Goal: Feedback & Contribution: Leave review/rating

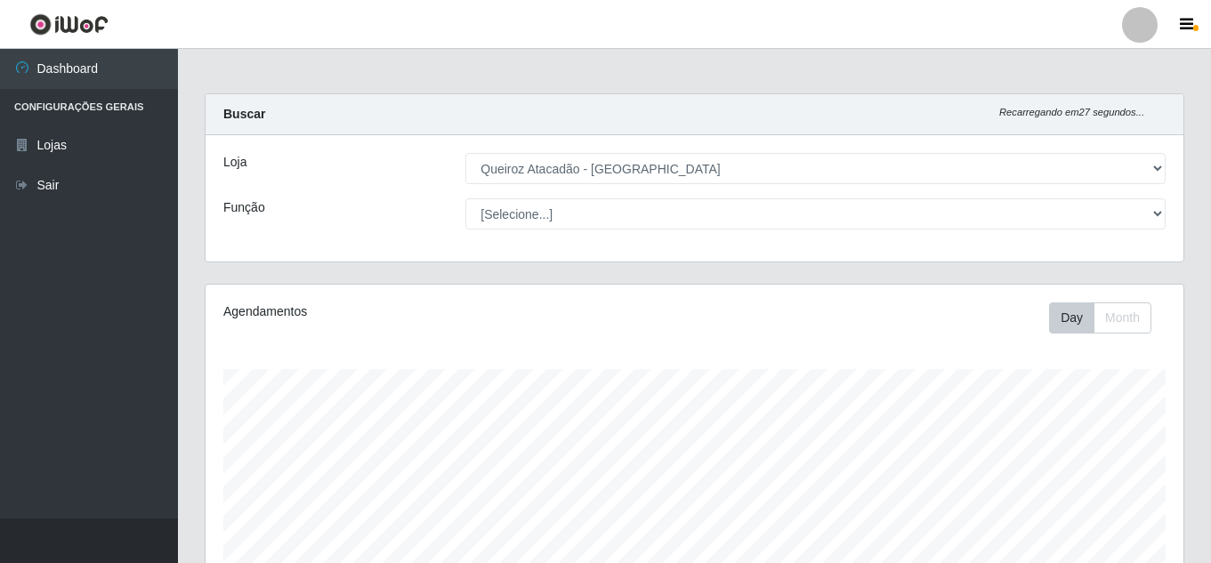
select select "225"
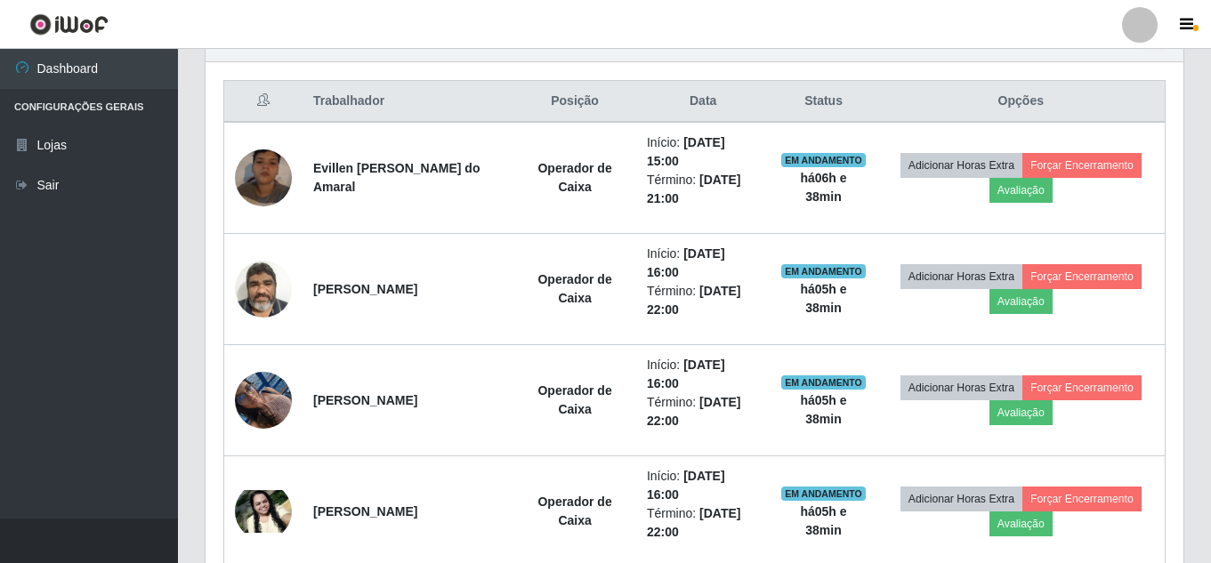
scroll to position [369, 978]
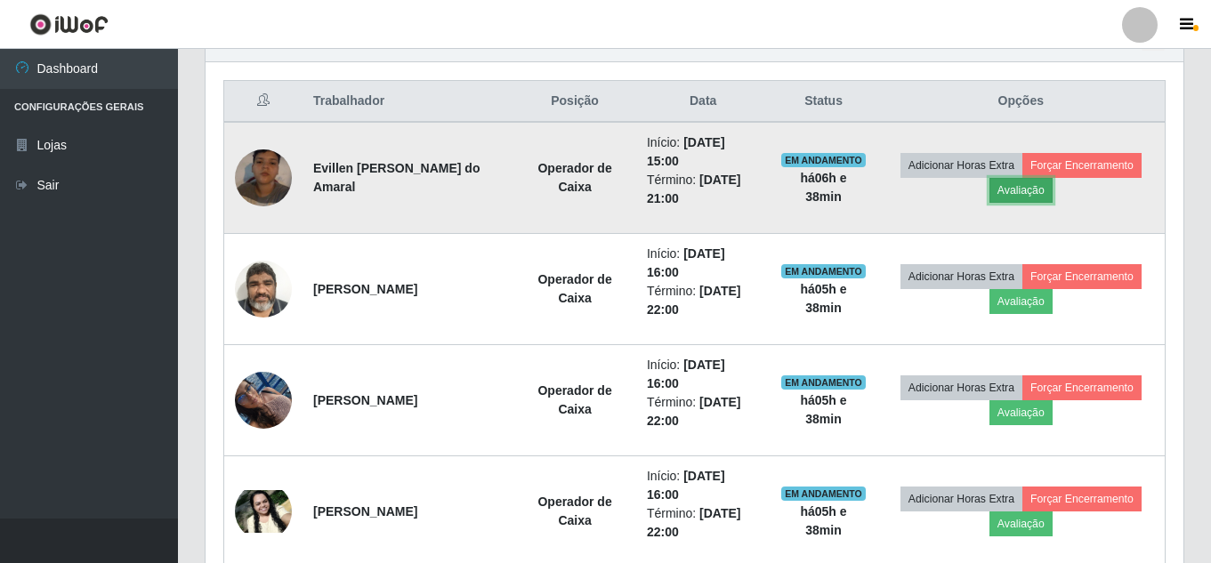
click at [1044, 201] on button "Avaliação" at bounding box center [1021, 190] width 63 height 25
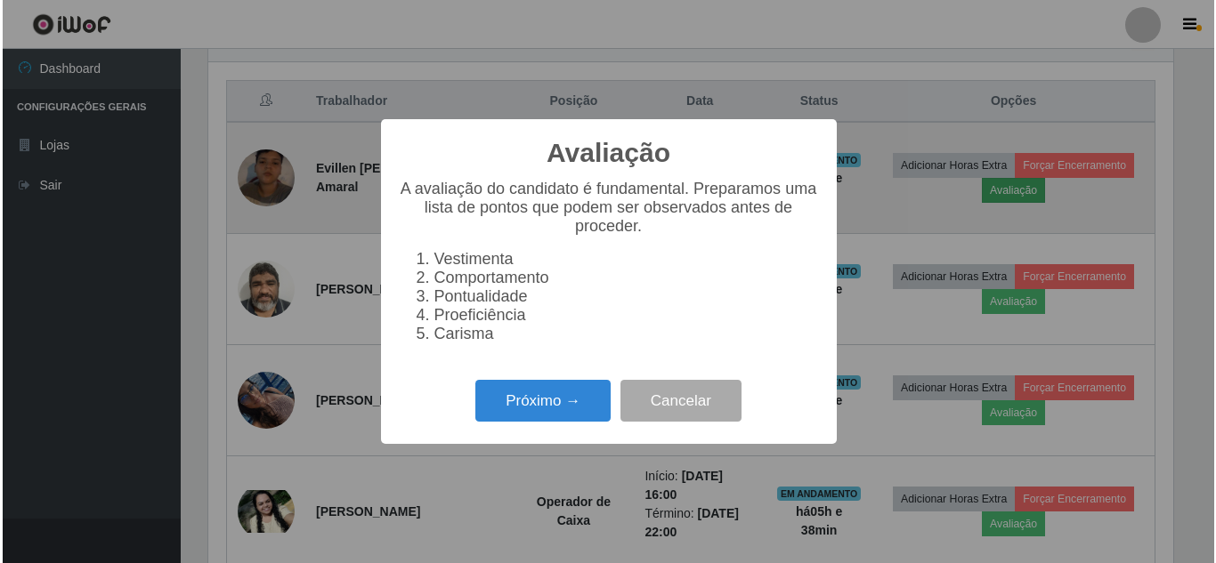
scroll to position [369, 969]
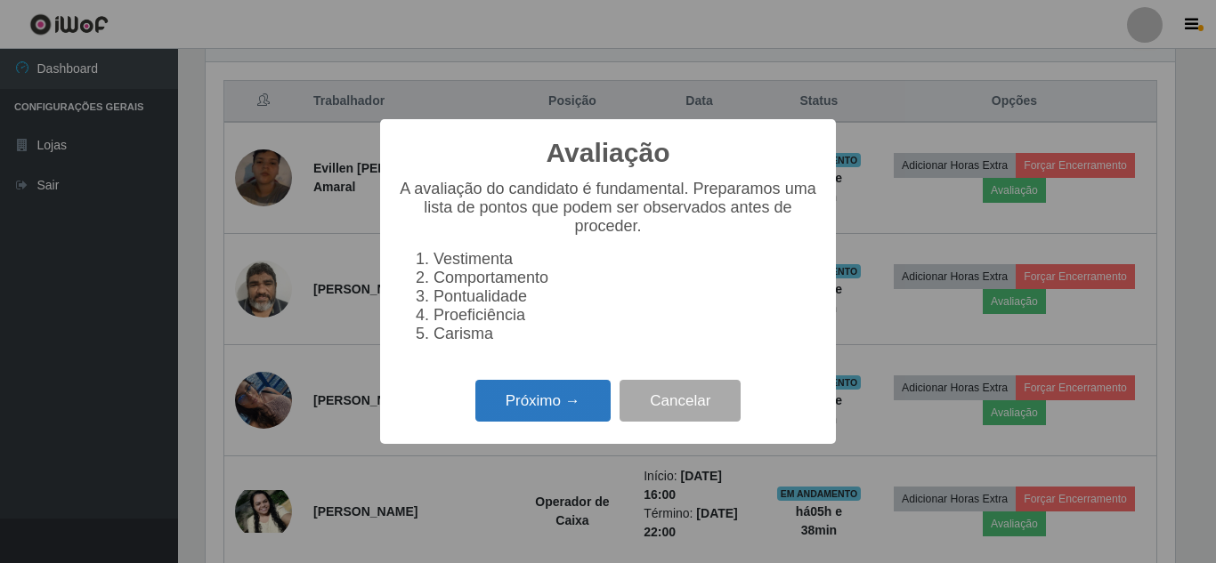
click at [555, 416] on button "Próximo →" at bounding box center [542, 401] width 135 height 42
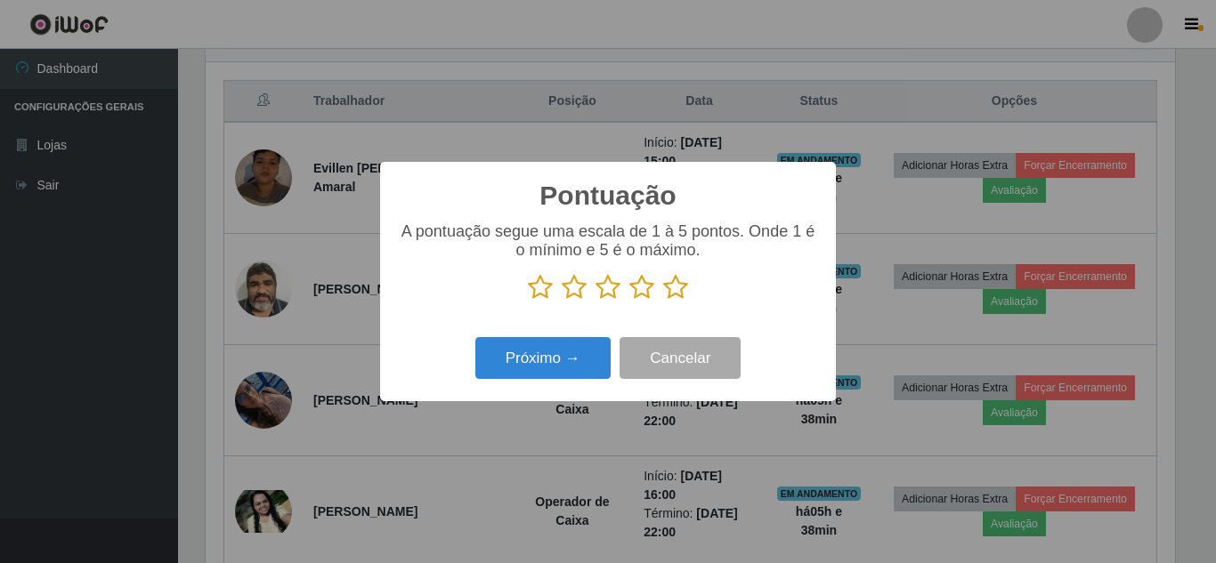
click at [680, 299] on icon at bounding box center [675, 287] width 25 height 27
click at [663, 301] on input "radio" at bounding box center [663, 301] width 0 height 0
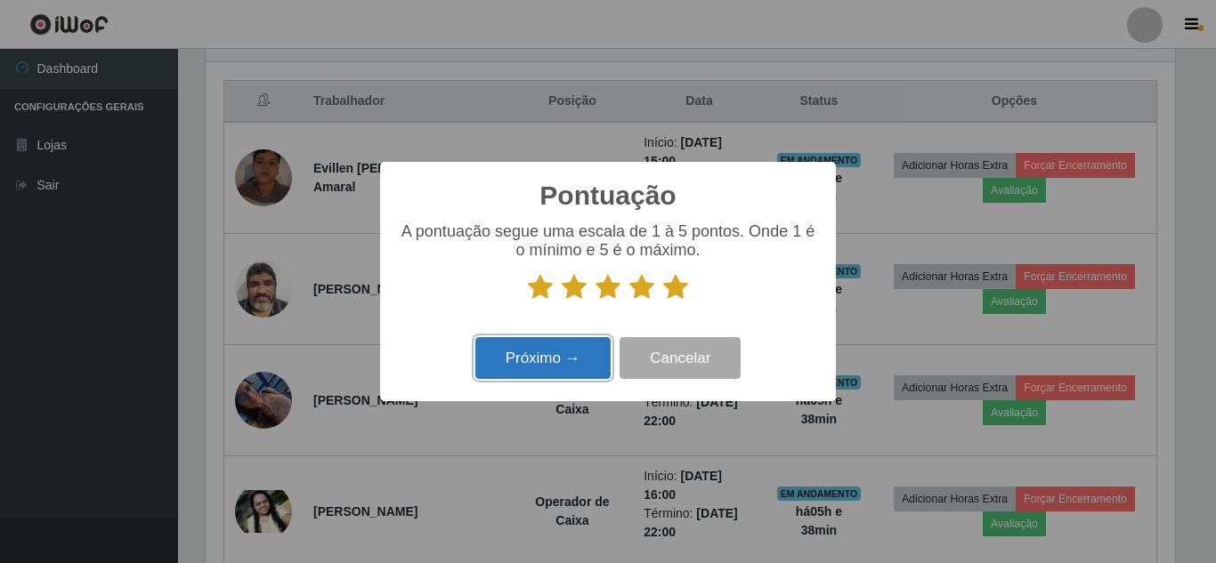
click at [538, 358] on button "Próximo →" at bounding box center [542, 358] width 135 height 42
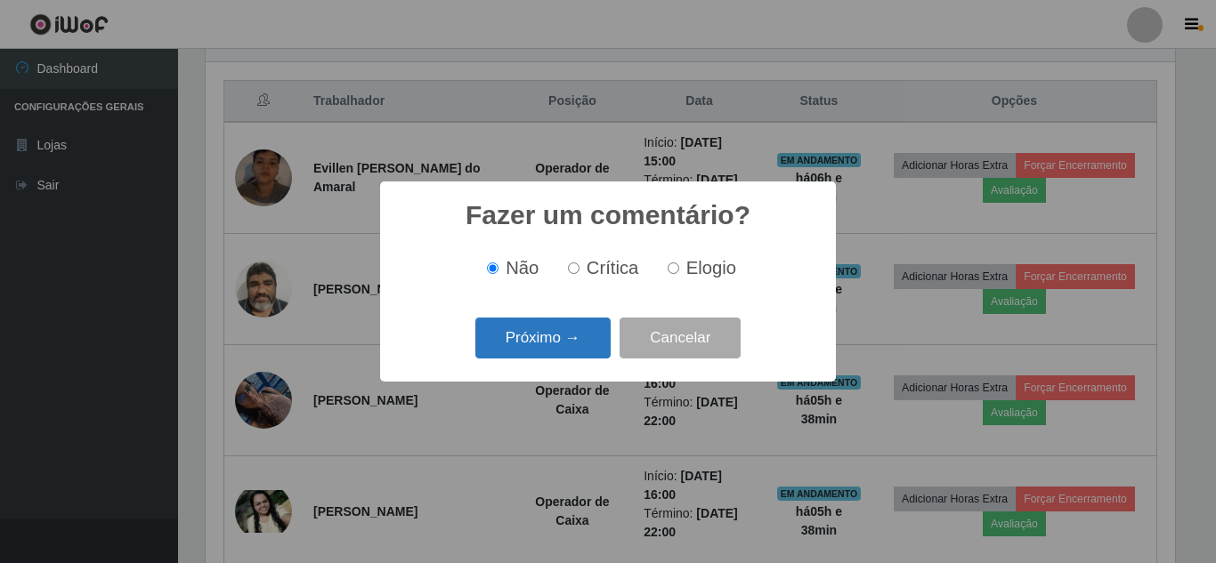
click at [548, 344] on button "Próximo →" at bounding box center [542, 339] width 135 height 42
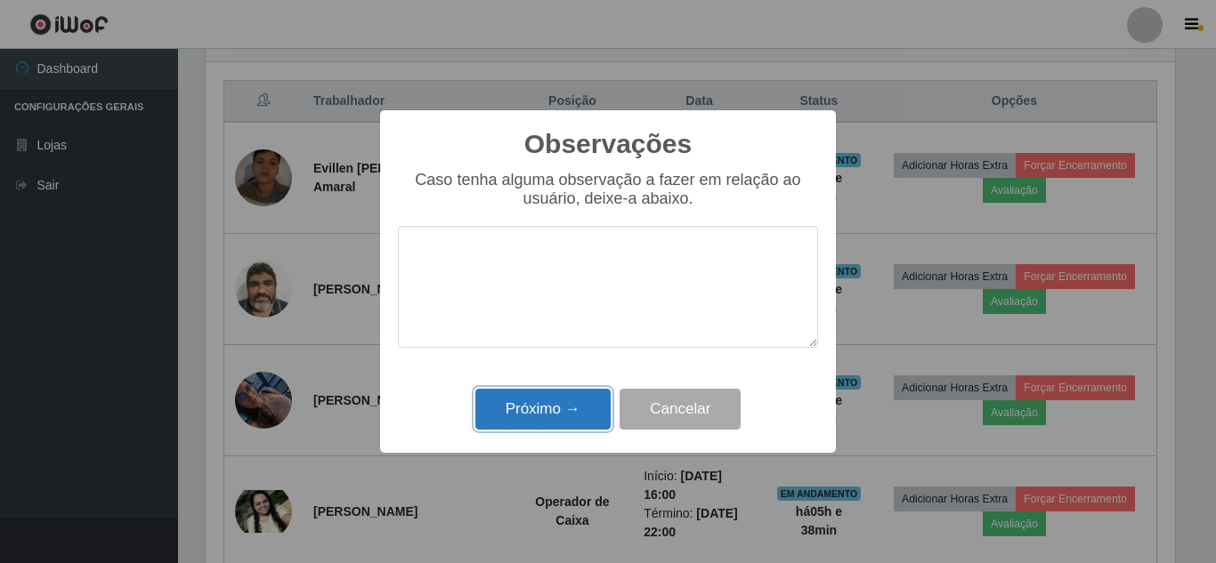
click at [531, 415] on button "Próximo →" at bounding box center [542, 410] width 135 height 42
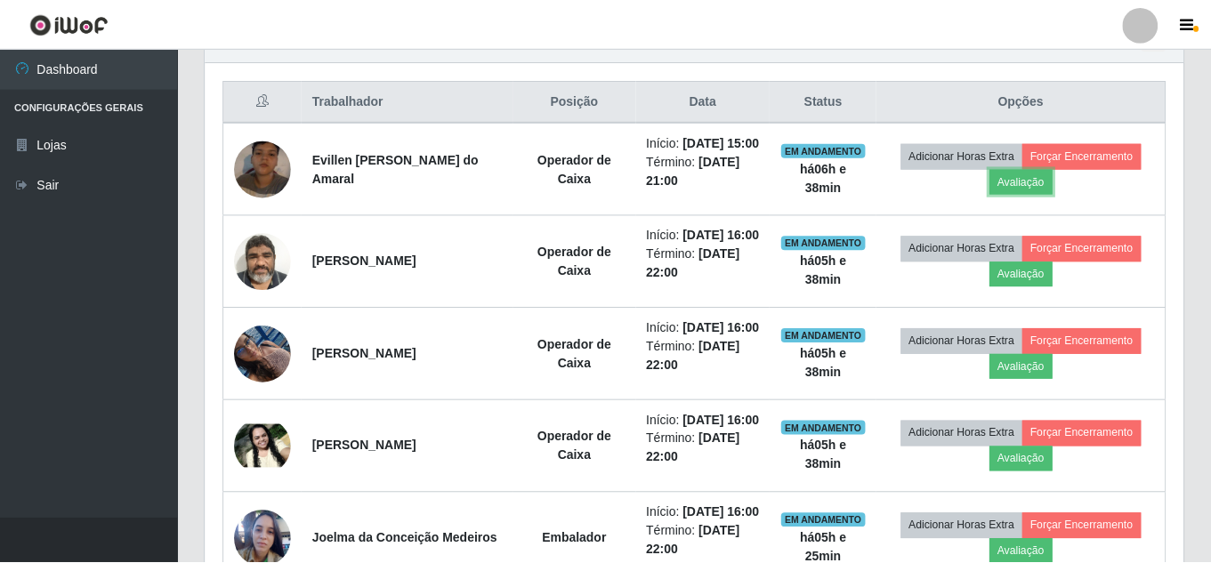
scroll to position [369, 978]
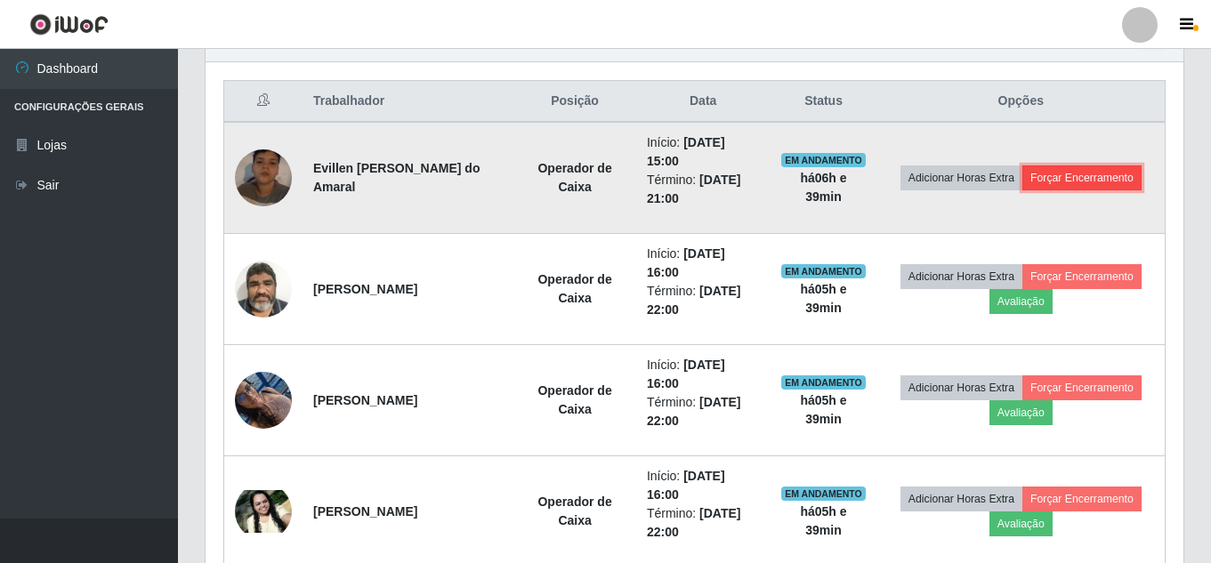
click at [1106, 185] on button "Forçar Encerramento" at bounding box center [1082, 178] width 119 height 25
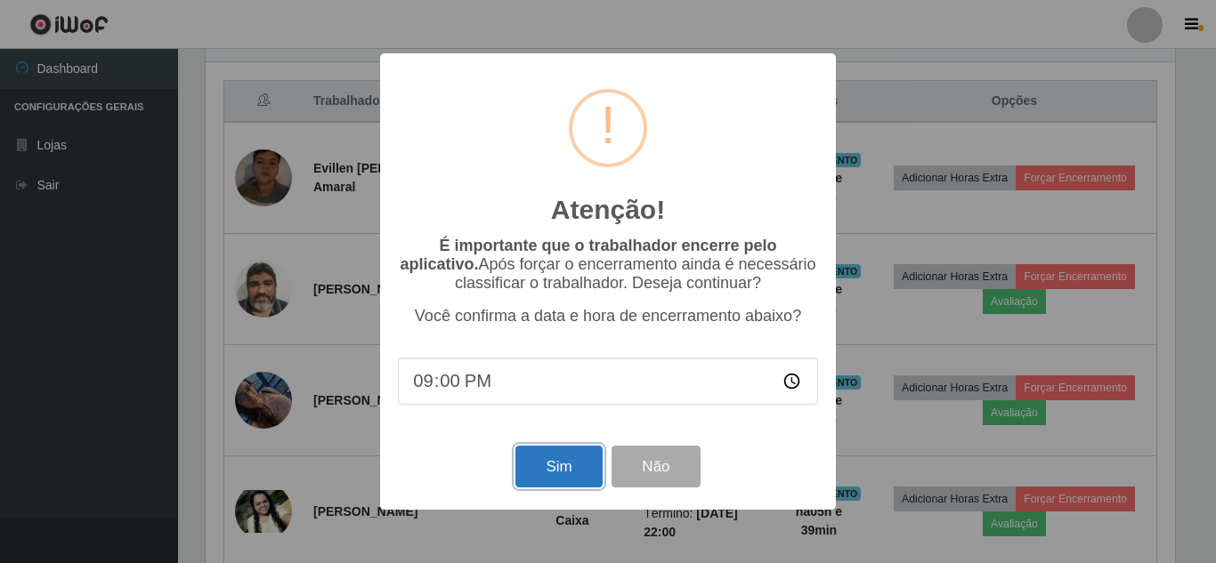
click at [565, 470] on button "Sim" at bounding box center [558, 467] width 86 height 42
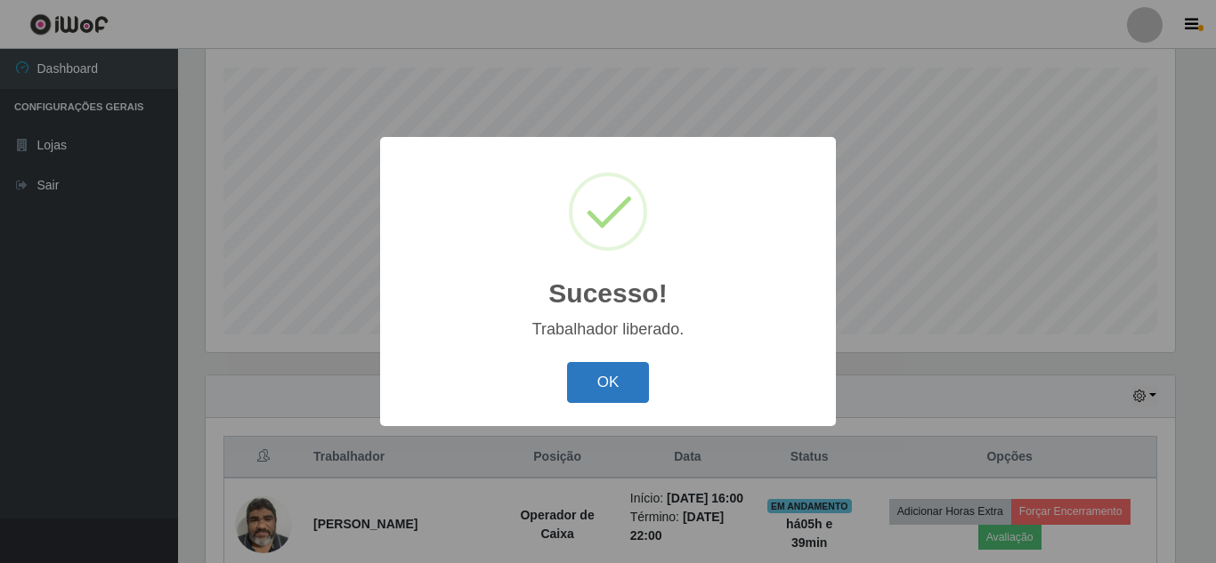
click at [618, 377] on button "OK" at bounding box center [608, 383] width 83 height 42
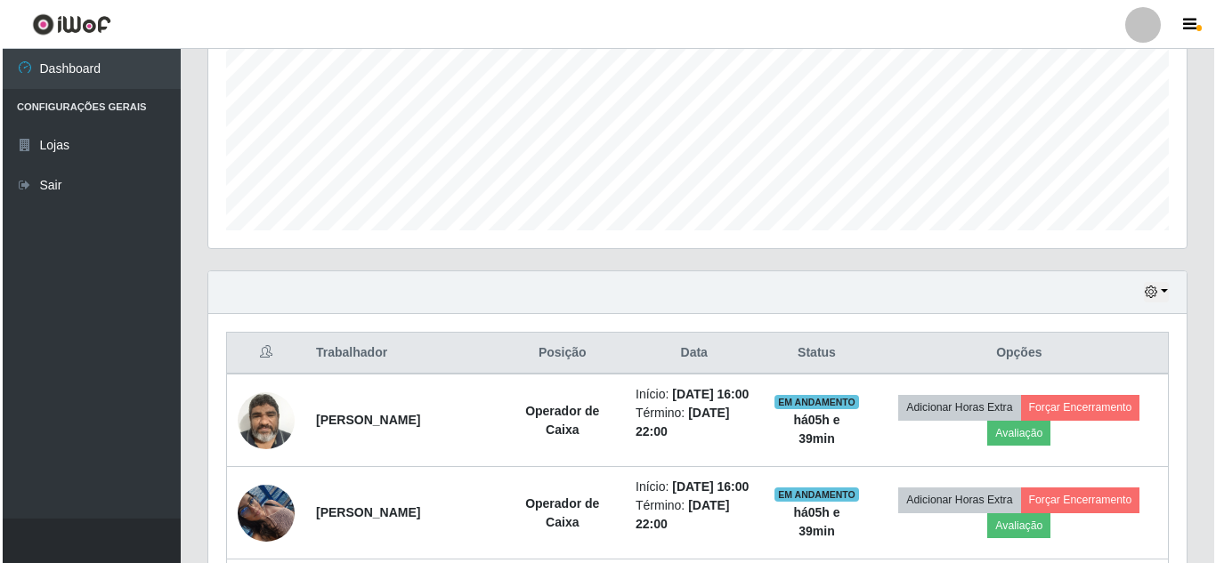
scroll to position [569, 0]
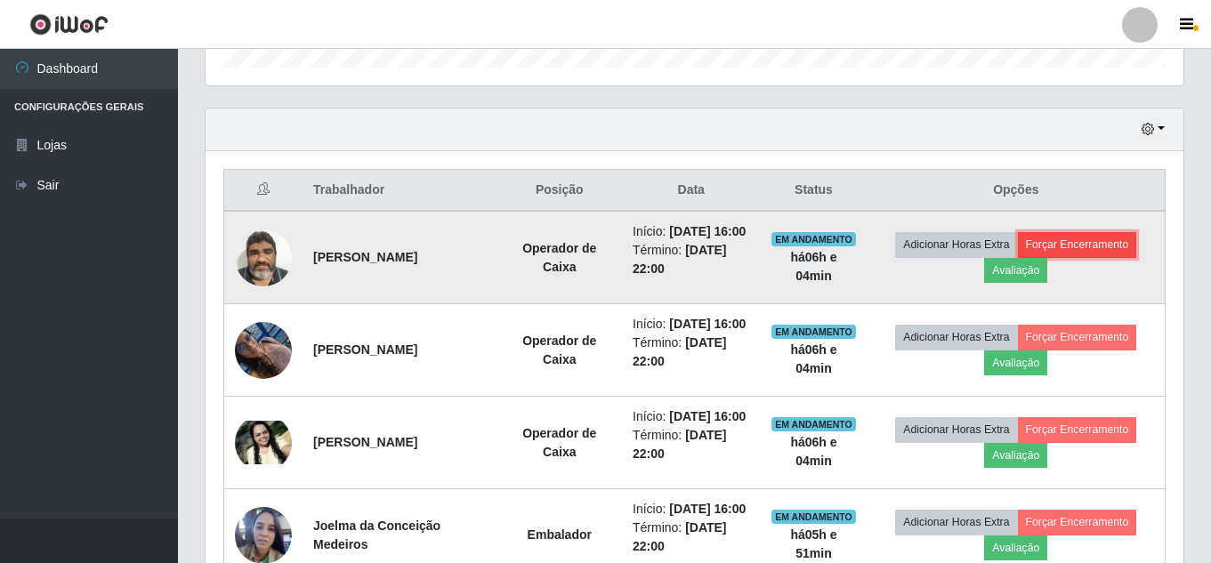
click at [1118, 255] on button "Forçar Encerramento" at bounding box center [1077, 244] width 119 height 25
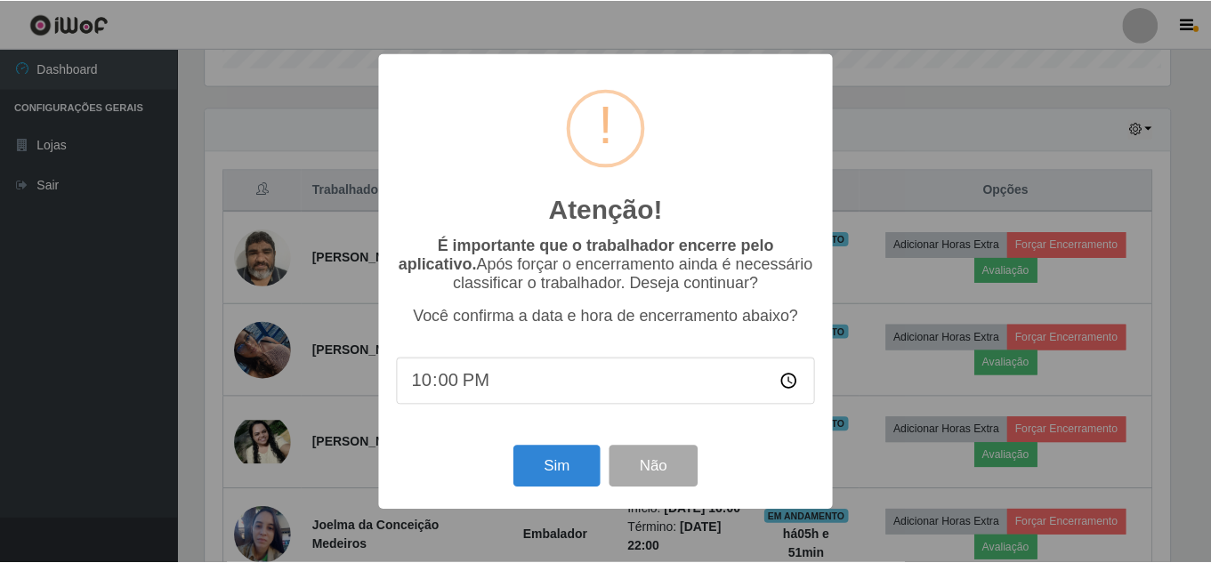
scroll to position [369, 969]
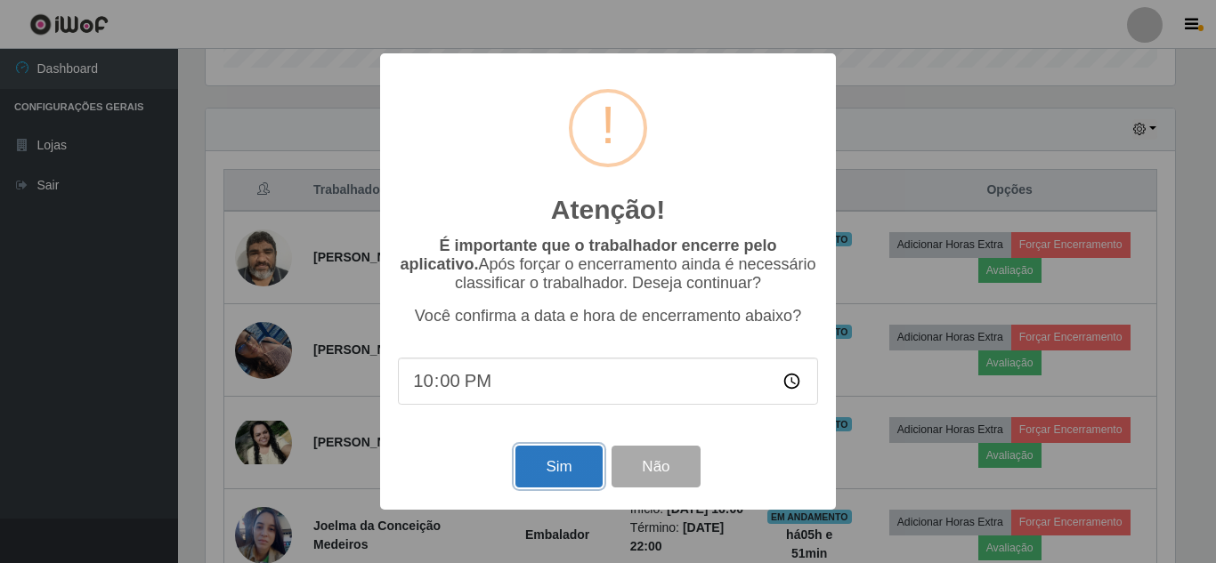
click at [539, 465] on button "Sim" at bounding box center [558, 467] width 86 height 42
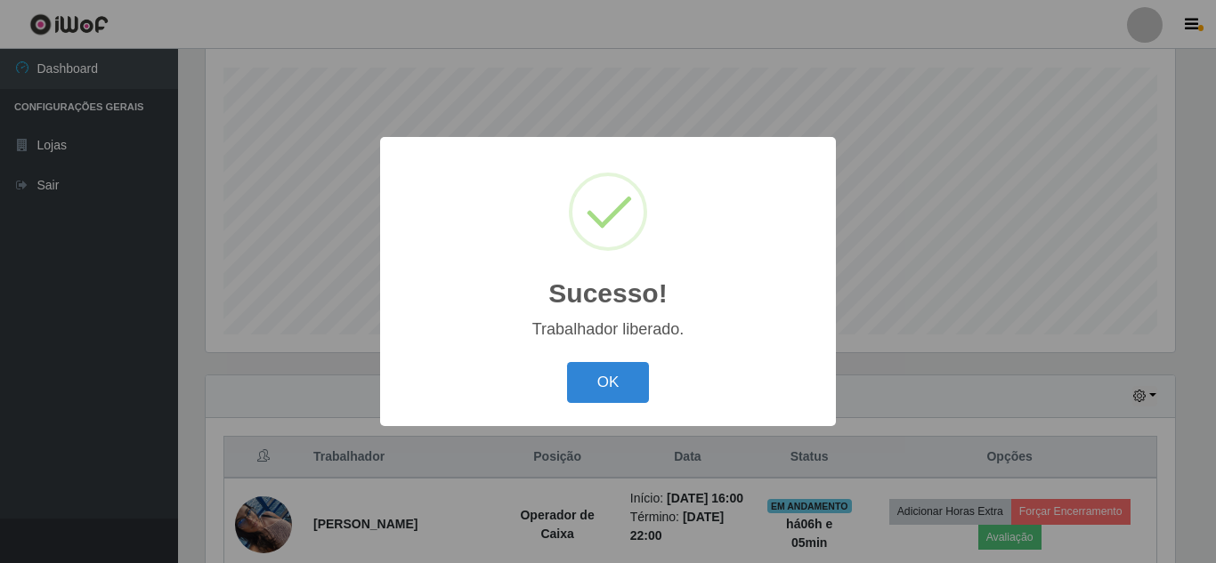
drag, startPoint x: 586, startPoint y: 389, endPoint x: 671, endPoint y: 368, distance: 87.9
click at [586, 388] on button "OK" at bounding box center [608, 383] width 83 height 42
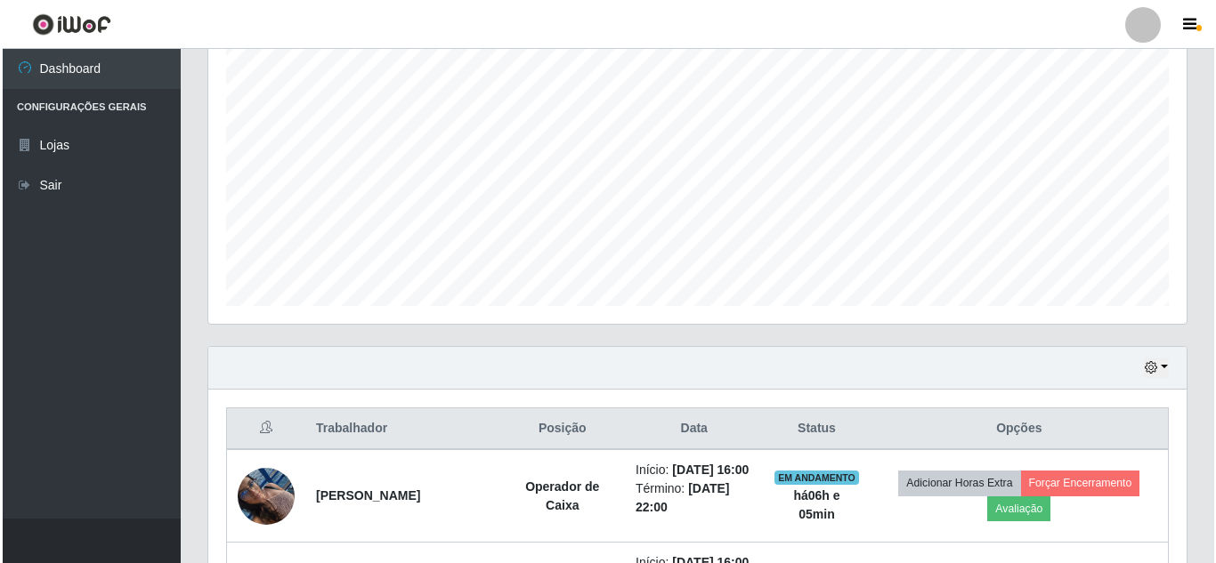
scroll to position [391, 0]
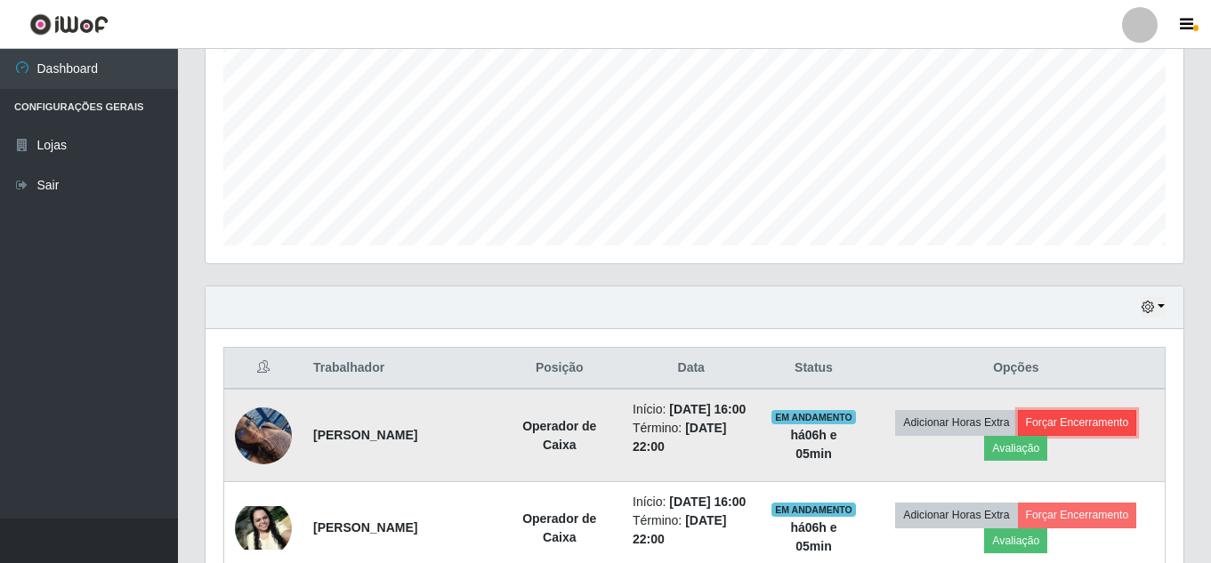
click at [1073, 427] on button "Forçar Encerramento" at bounding box center [1077, 422] width 119 height 25
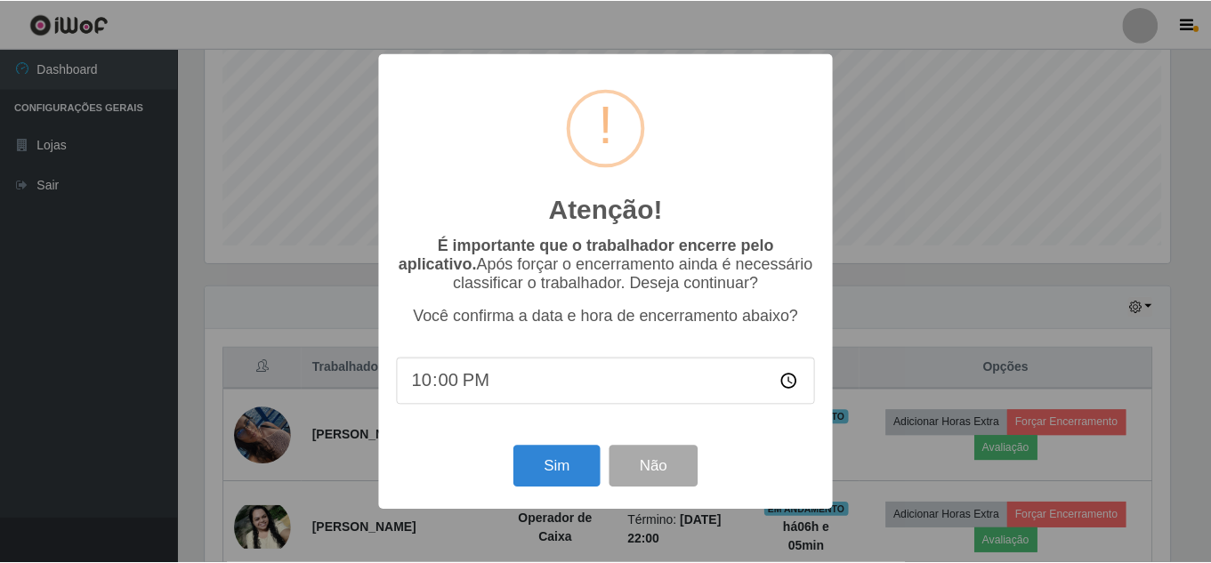
scroll to position [369, 969]
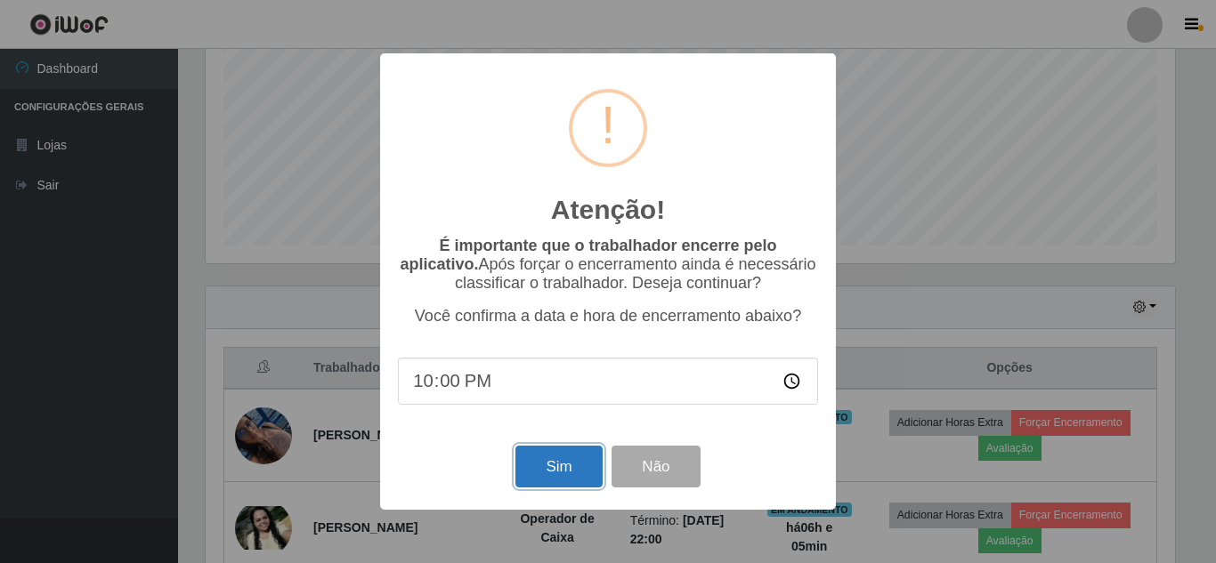
click at [582, 473] on button "Sim" at bounding box center [558, 467] width 86 height 42
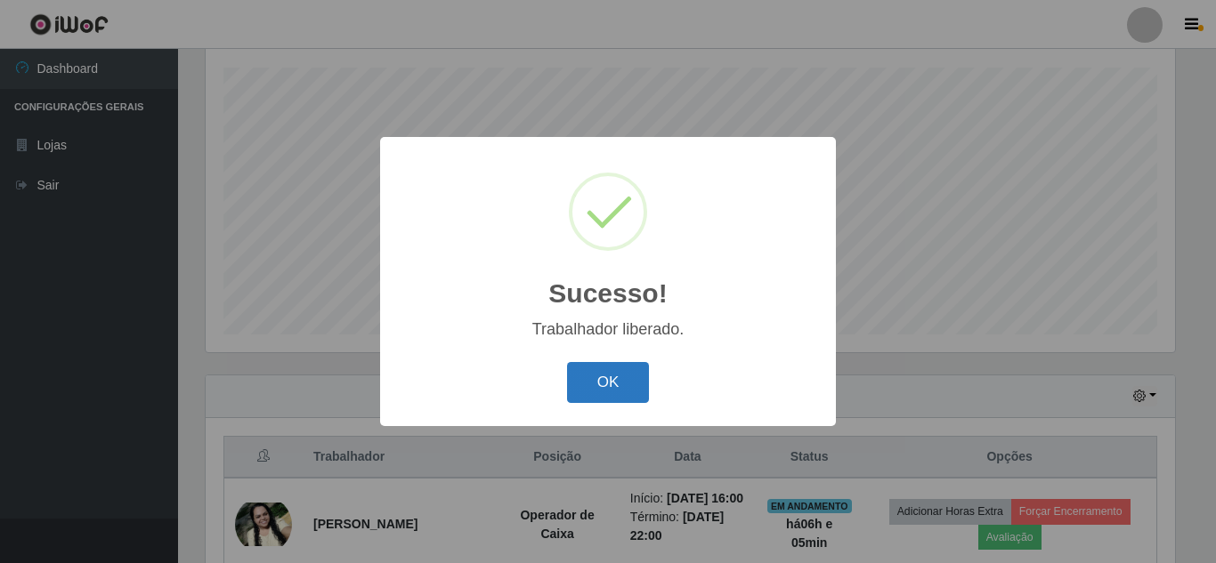
drag, startPoint x: 547, startPoint y: 388, endPoint x: 629, endPoint y: 378, distance: 82.5
click at [563, 388] on div "OK Cancel" at bounding box center [608, 382] width 420 height 51
click at [630, 378] on button "OK" at bounding box center [608, 383] width 83 height 42
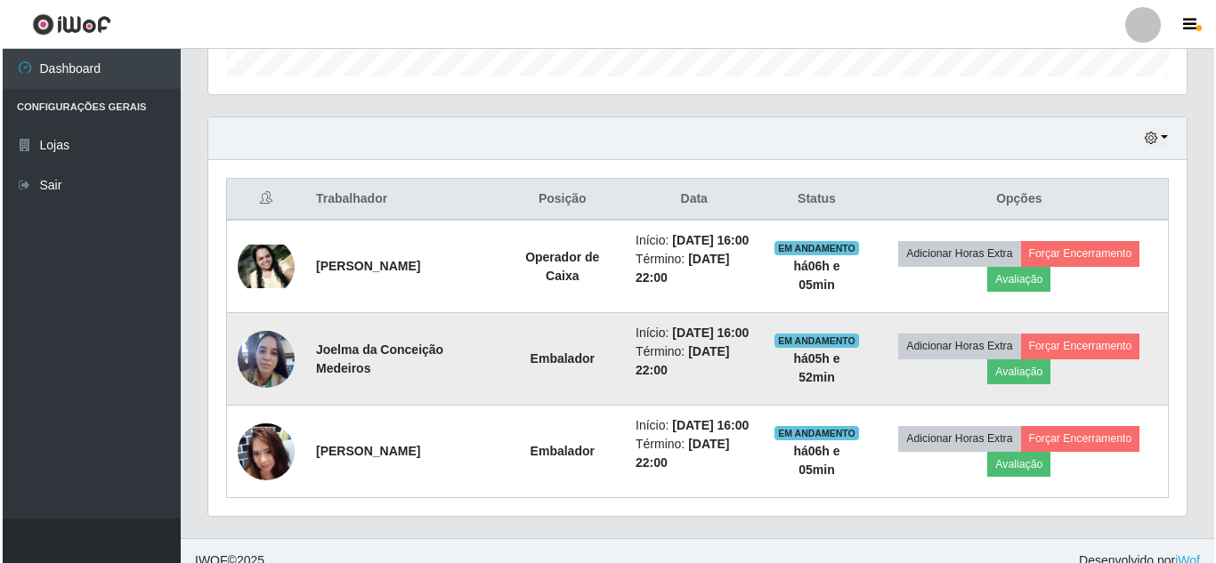
scroll to position [569, 0]
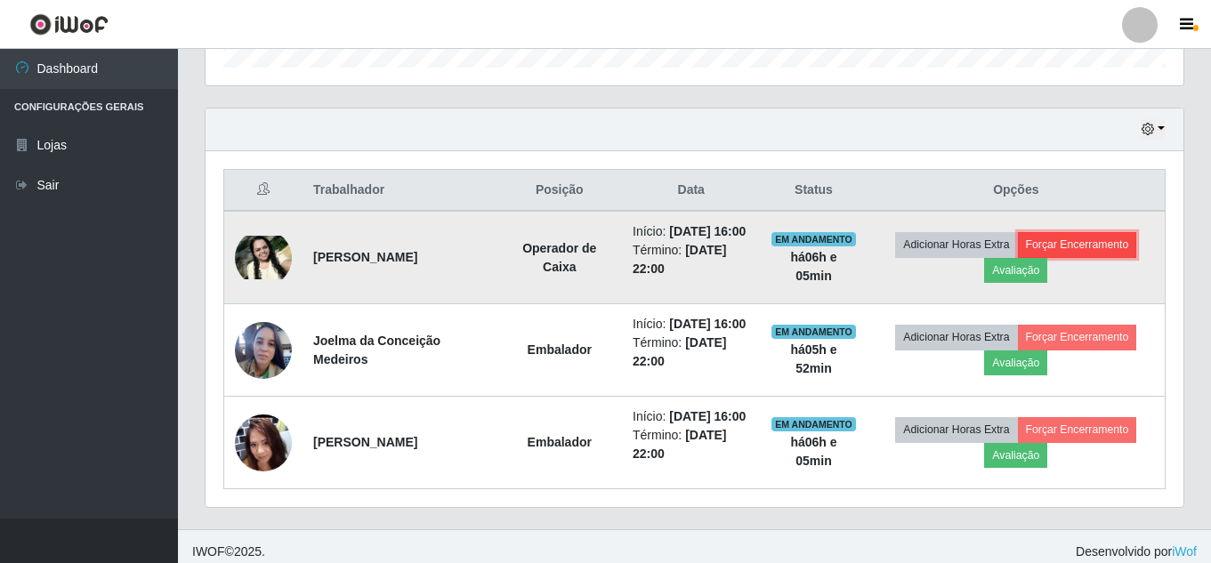
click at [1102, 247] on button "Forçar Encerramento" at bounding box center [1077, 244] width 119 height 25
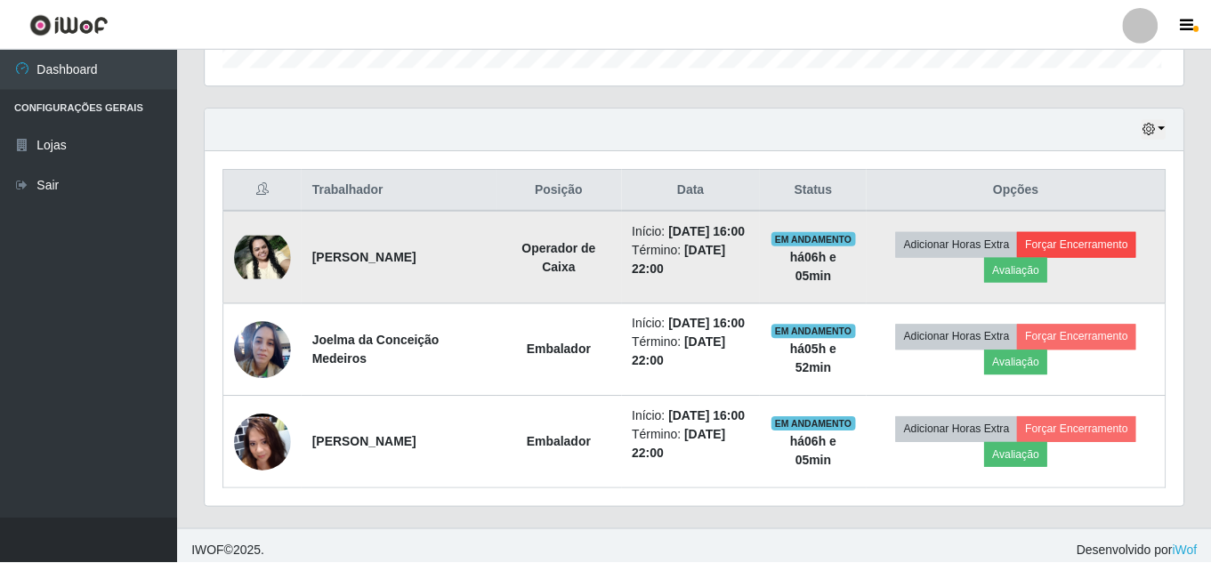
scroll to position [369, 969]
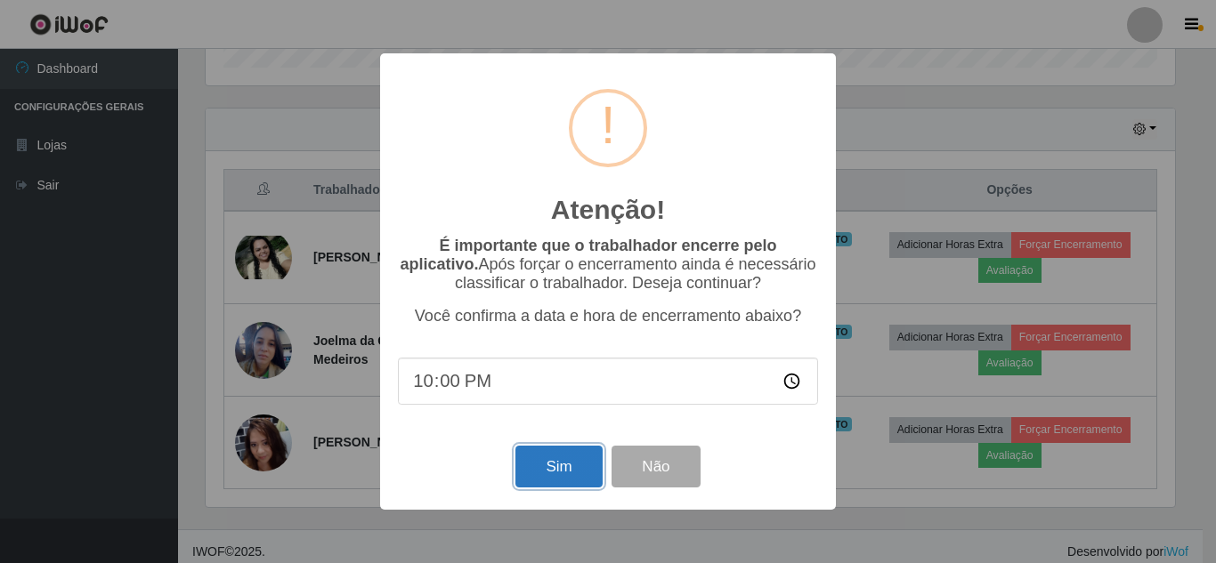
click at [560, 481] on button "Sim" at bounding box center [558, 467] width 86 height 42
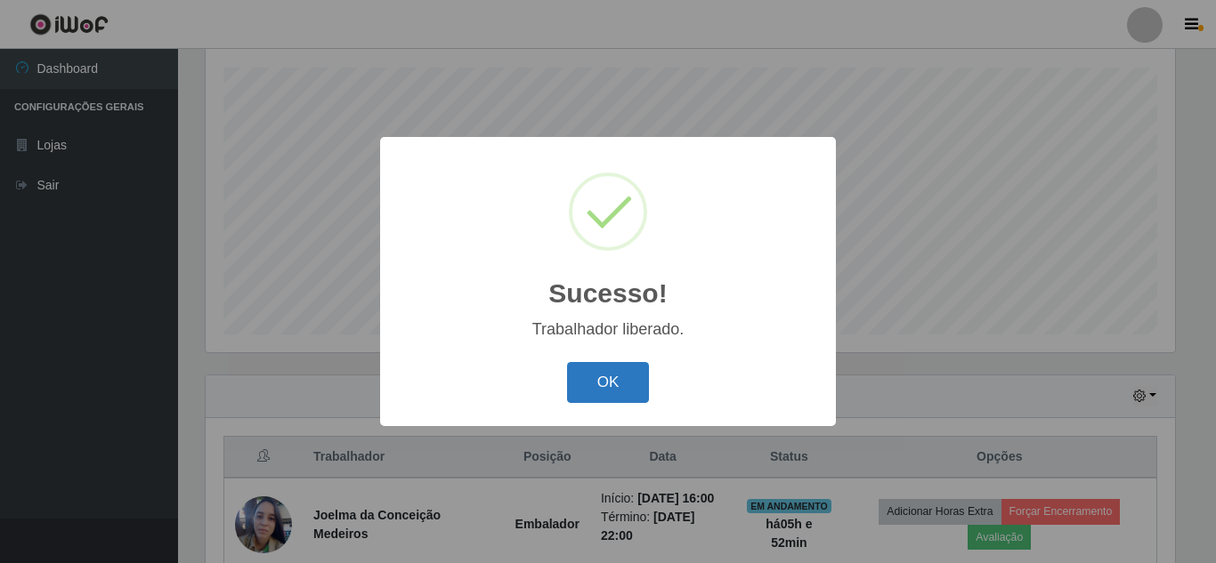
click at [611, 384] on button "OK" at bounding box center [608, 383] width 83 height 42
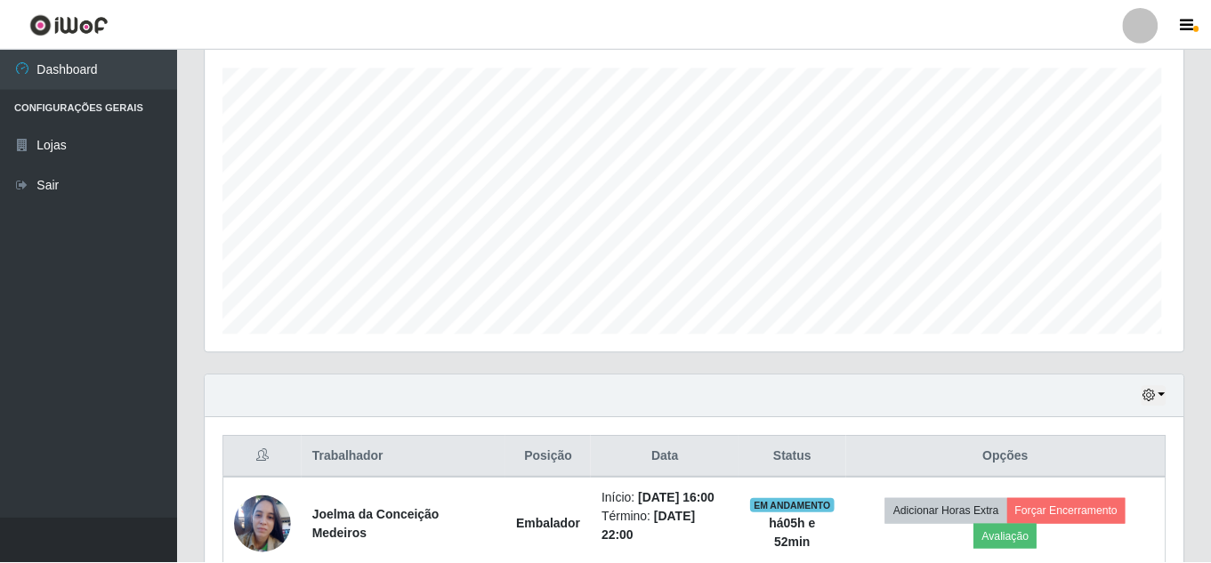
scroll to position [0, 0]
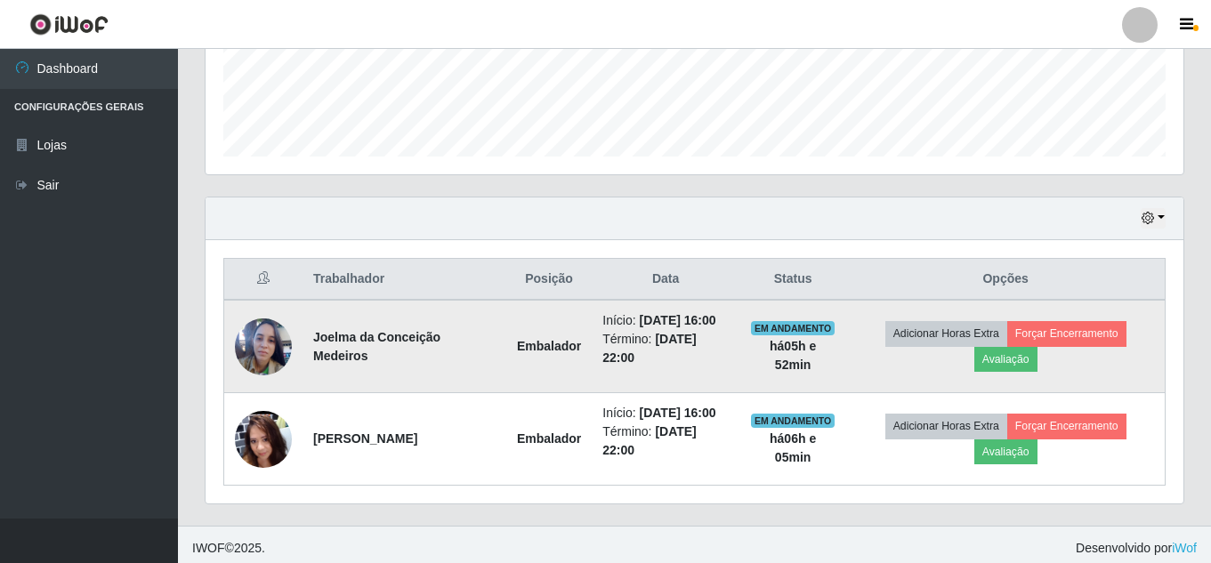
click at [263, 360] on img at bounding box center [263, 346] width 57 height 77
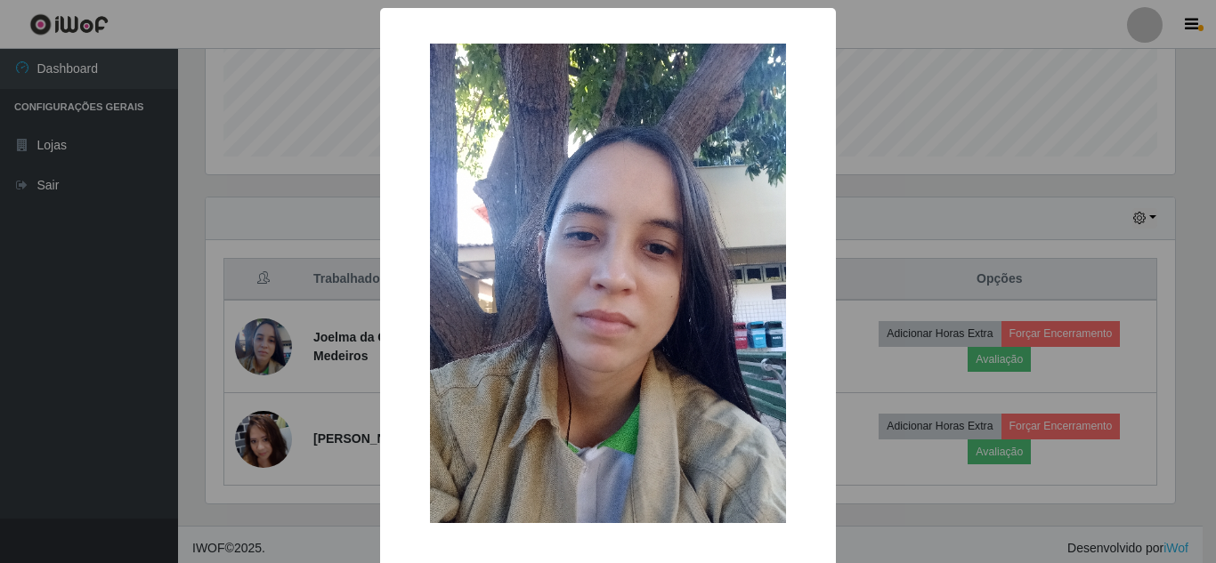
drag, startPoint x: 992, startPoint y: 148, endPoint x: 1076, endPoint y: 269, distance: 147.1
click at [993, 149] on div "× OK Cancel" at bounding box center [608, 281] width 1216 height 563
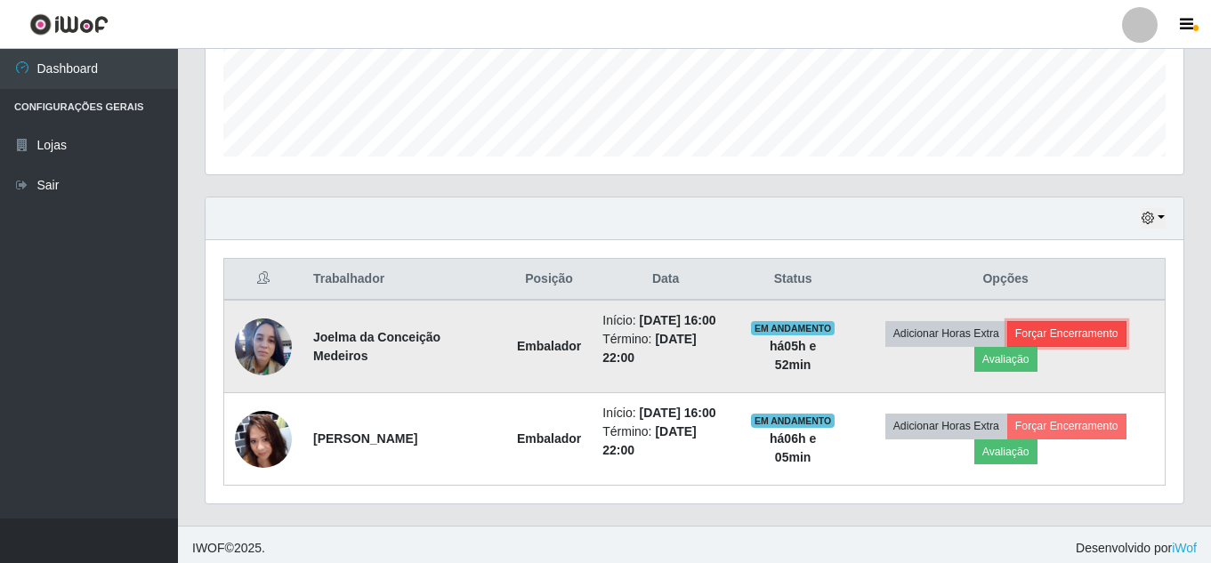
click at [1074, 333] on button "Forçar Encerramento" at bounding box center [1066, 333] width 119 height 25
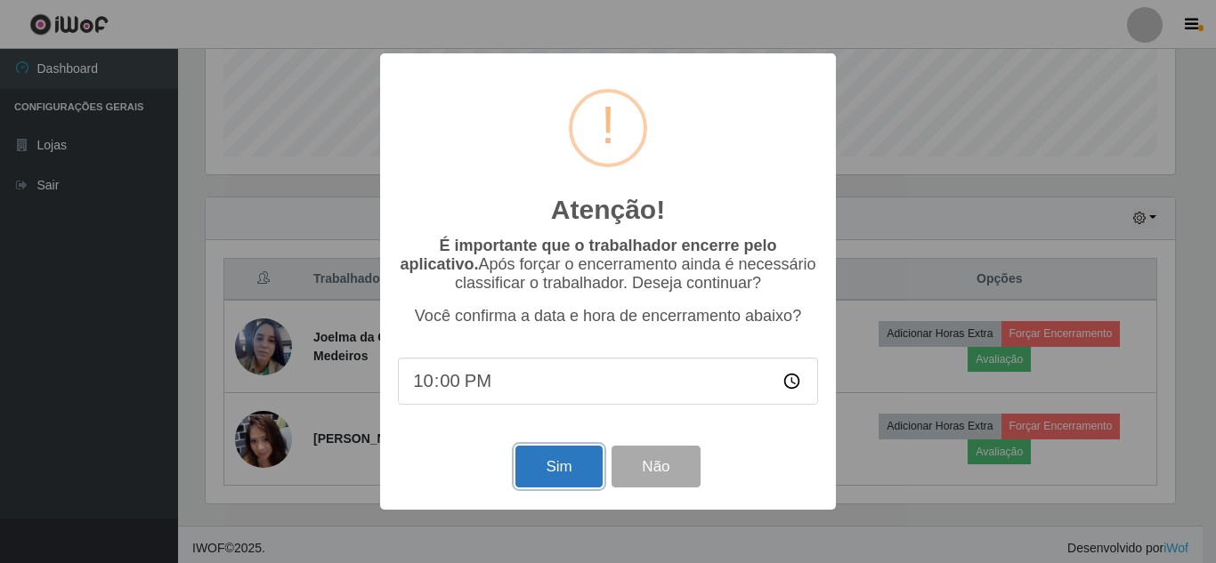
click at [534, 471] on button "Sim" at bounding box center [558, 467] width 86 height 42
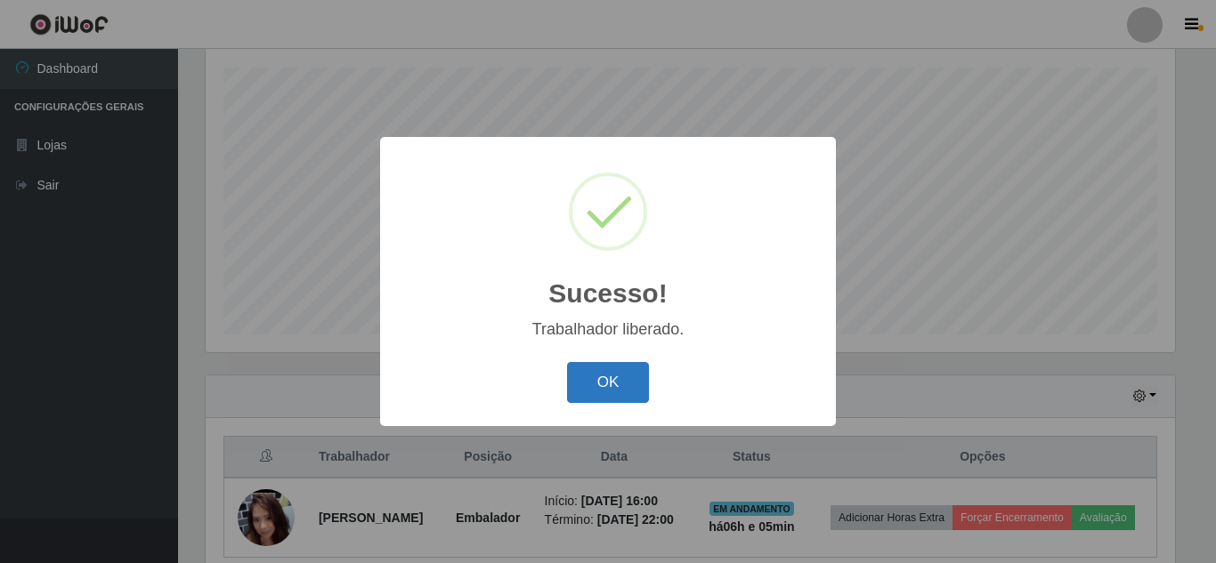
click at [584, 376] on button "OK" at bounding box center [608, 383] width 83 height 42
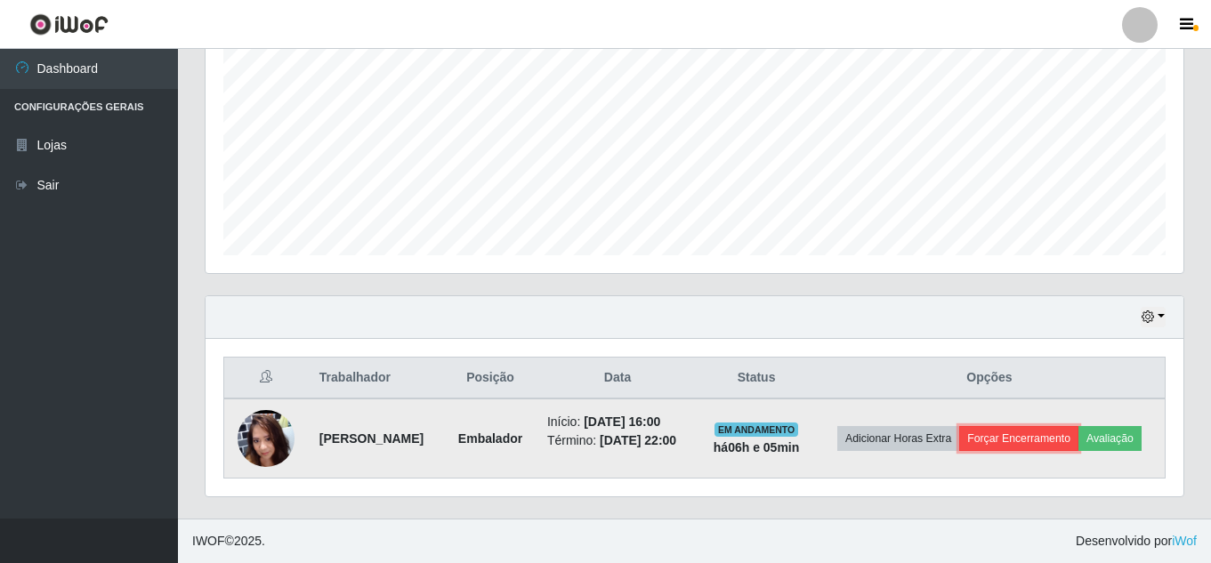
click at [1079, 428] on button "Forçar Encerramento" at bounding box center [1018, 438] width 119 height 25
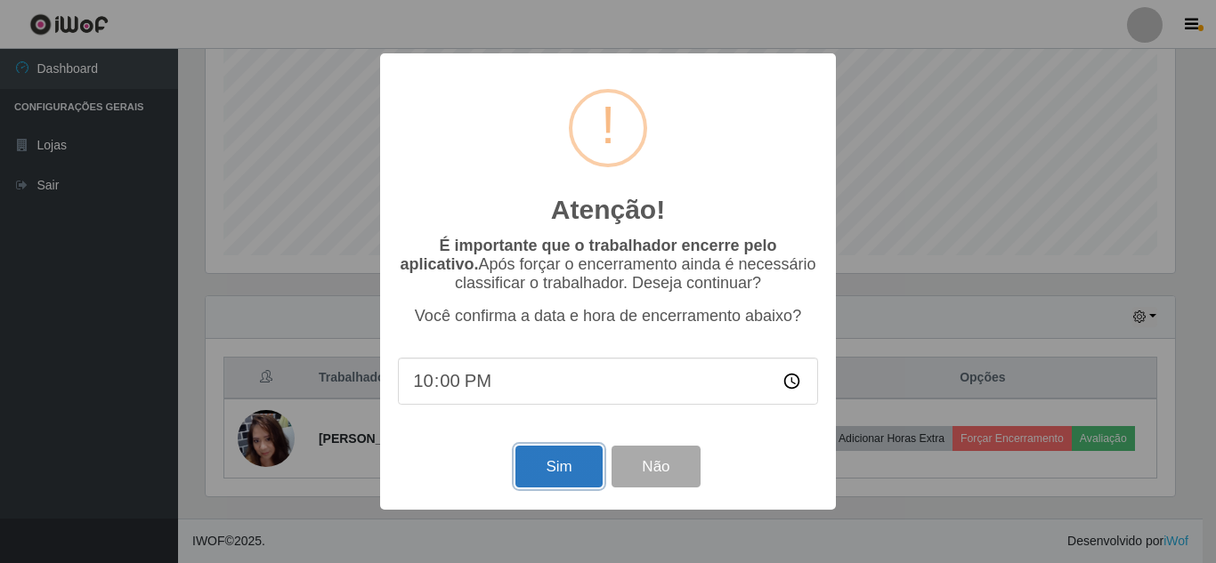
click at [565, 479] on button "Sim" at bounding box center [558, 467] width 86 height 42
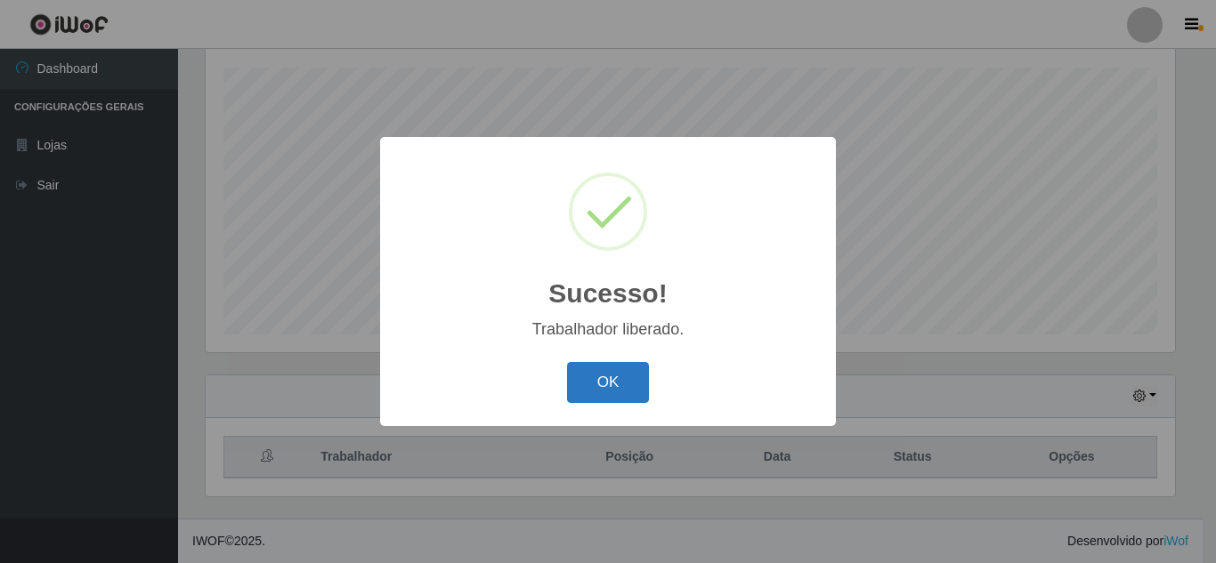
click at [620, 371] on button "OK" at bounding box center [608, 383] width 83 height 42
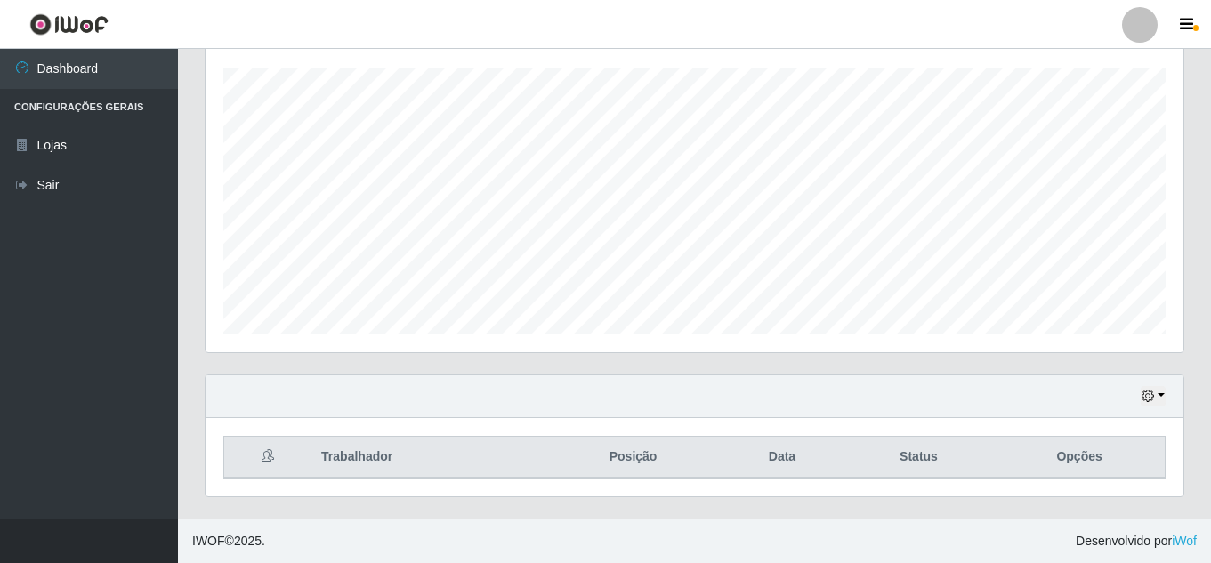
drag, startPoint x: 624, startPoint y: 374, endPoint x: 605, endPoint y: 344, distance: 34.8
click at [616, 359] on div "Agendamentos Day Month 29/07 Agendamentos 72" at bounding box center [694, 178] width 1007 height 392
